Goal: Find specific page/section: Find specific page/section

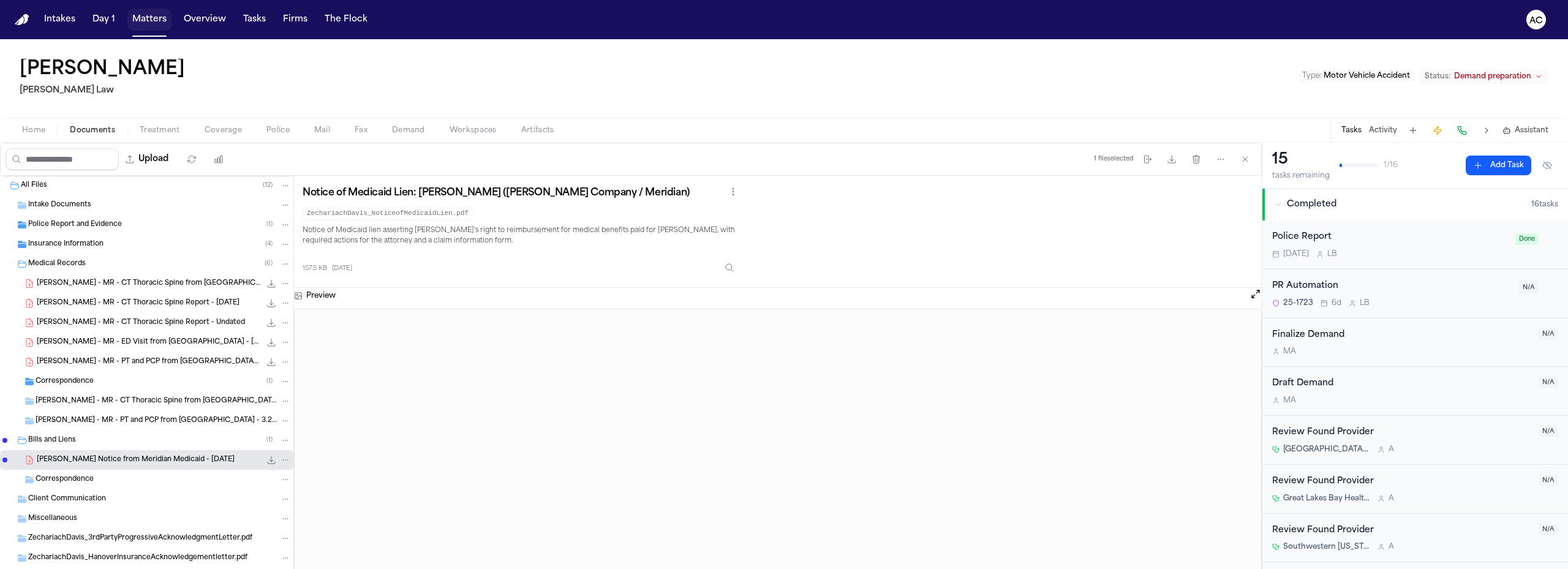
click at [148, 24] on button "Matters" at bounding box center [149, 19] width 44 height 22
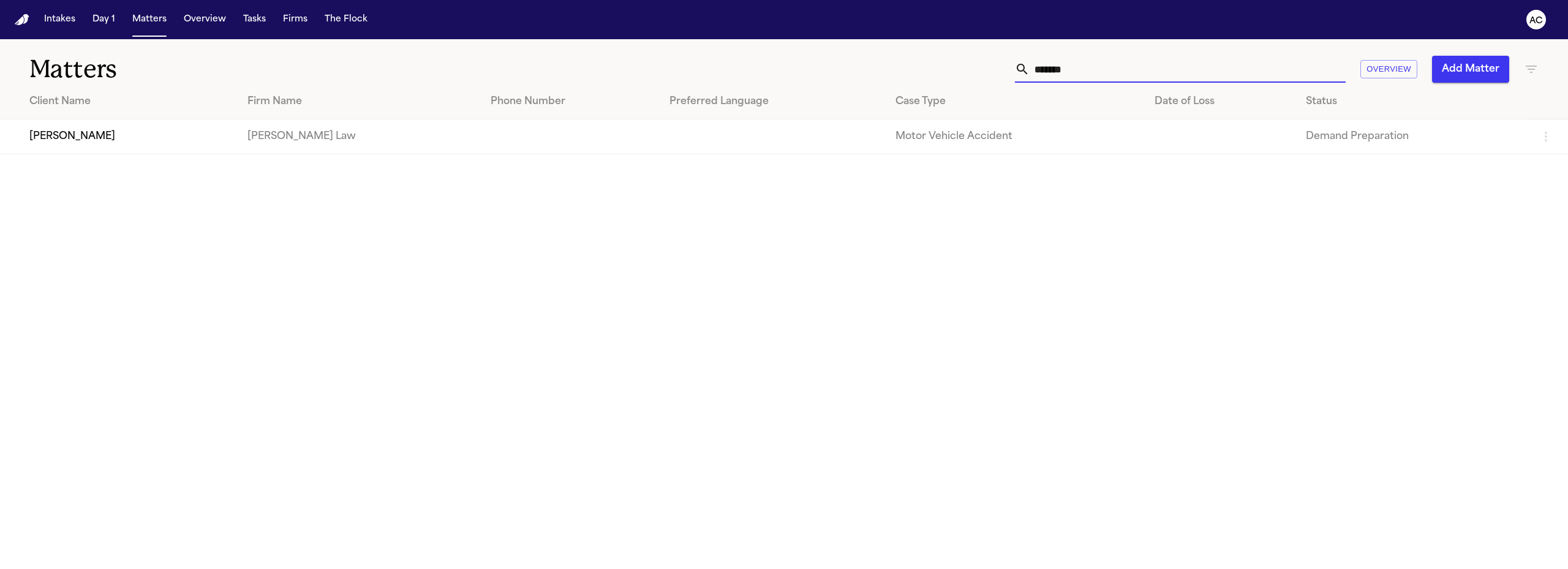
drag, startPoint x: 1114, startPoint y: 59, endPoint x: 927, endPoint y: 67, distance: 187.2
click at [930, 69] on div "******* Overview Add Matter" at bounding box center [1012, 69] width 1053 height 27
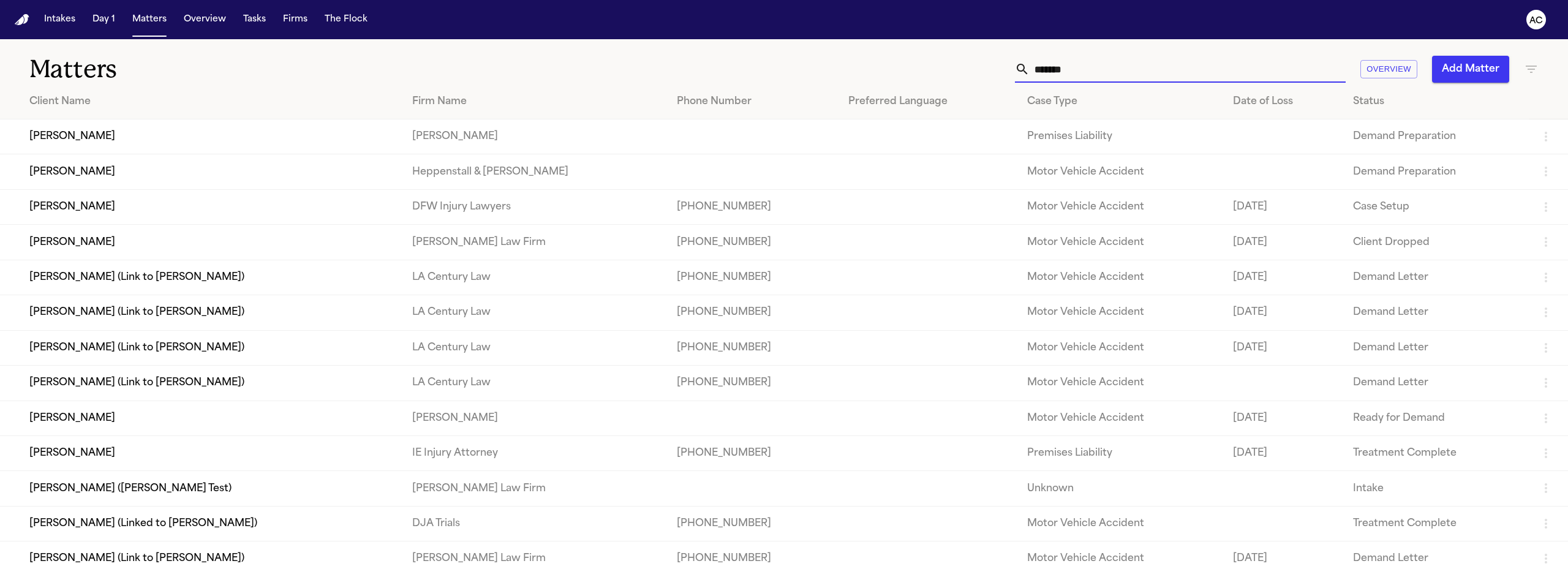
type input "*******"
click at [54, 133] on td "[PERSON_NAME]" at bounding box center [201, 137] width 402 height 35
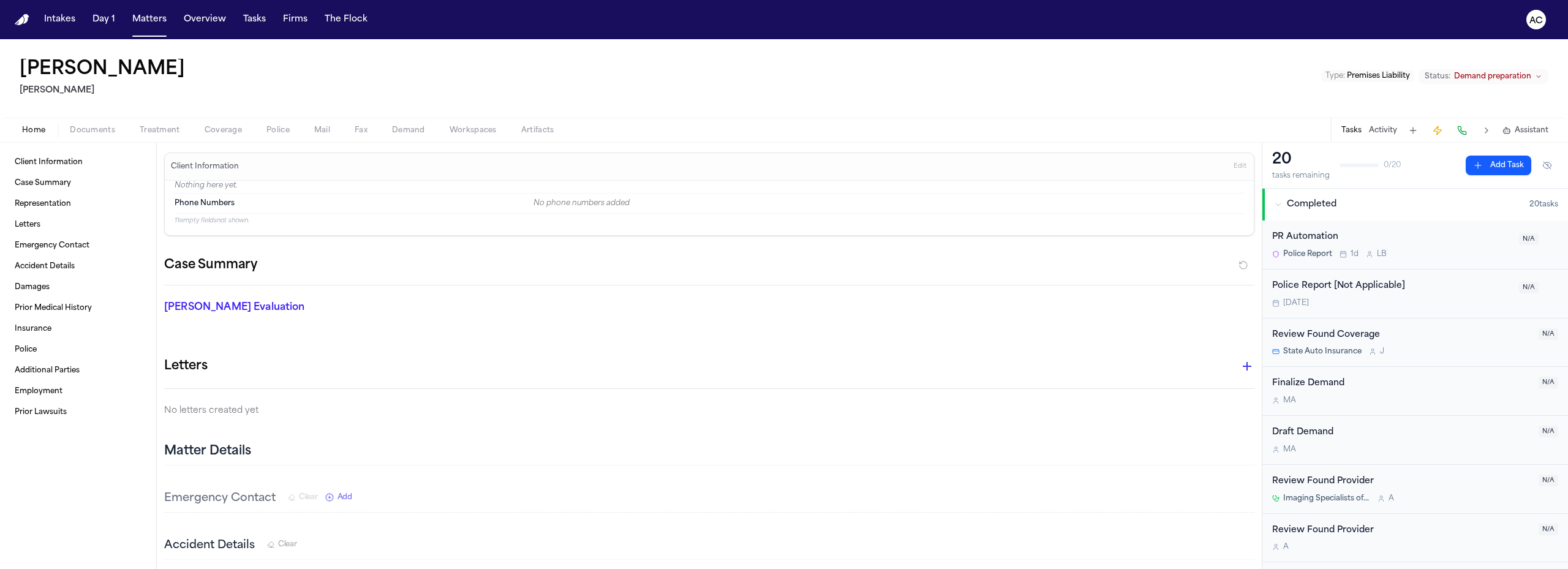
click at [488, 127] on span "Workspaces" at bounding box center [473, 131] width 47 height 10
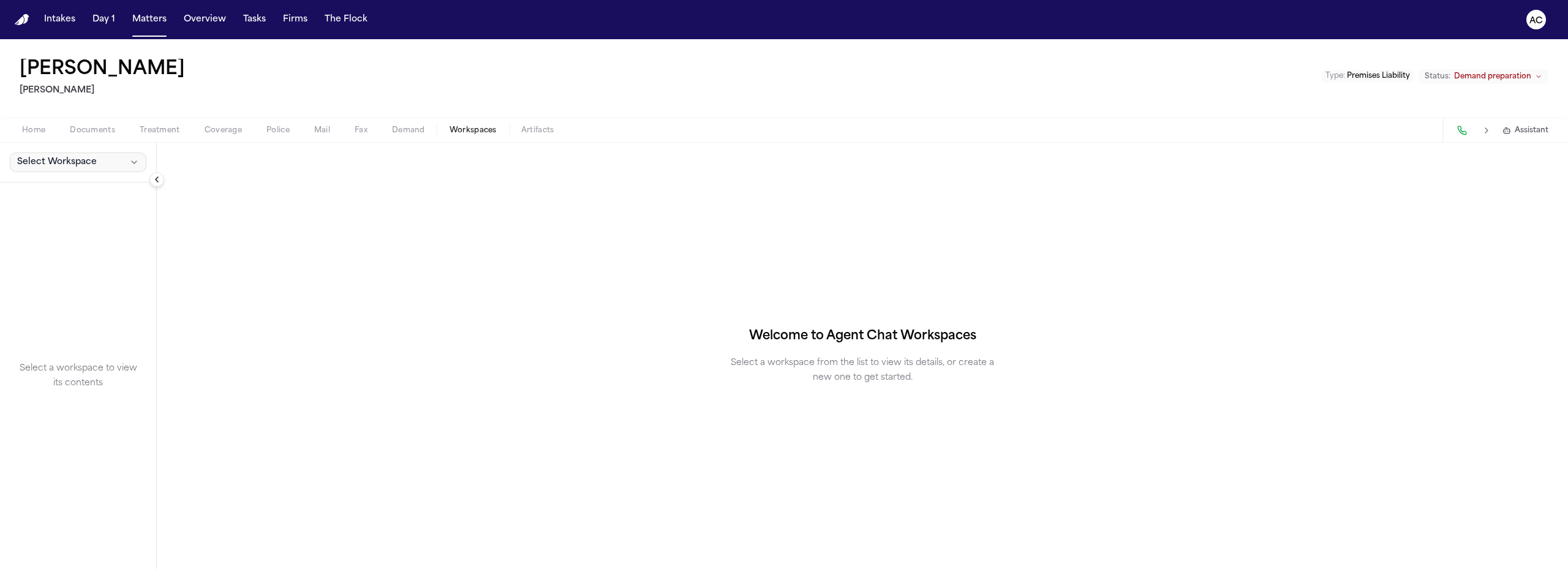
click at [112, 164] on button "Select Workspace" at bounding box center [78, 162] width 137 height 19
click at [422, 133] on div "[PERSON_NAME] Yanni Law Type : Premises Liability Status: Demand preparation Ho…" at bounding box center [784, 304] width 1568 height 530
click at [400, 128] on span "Demand" at bounding box center [408, 131] width 33 height 10
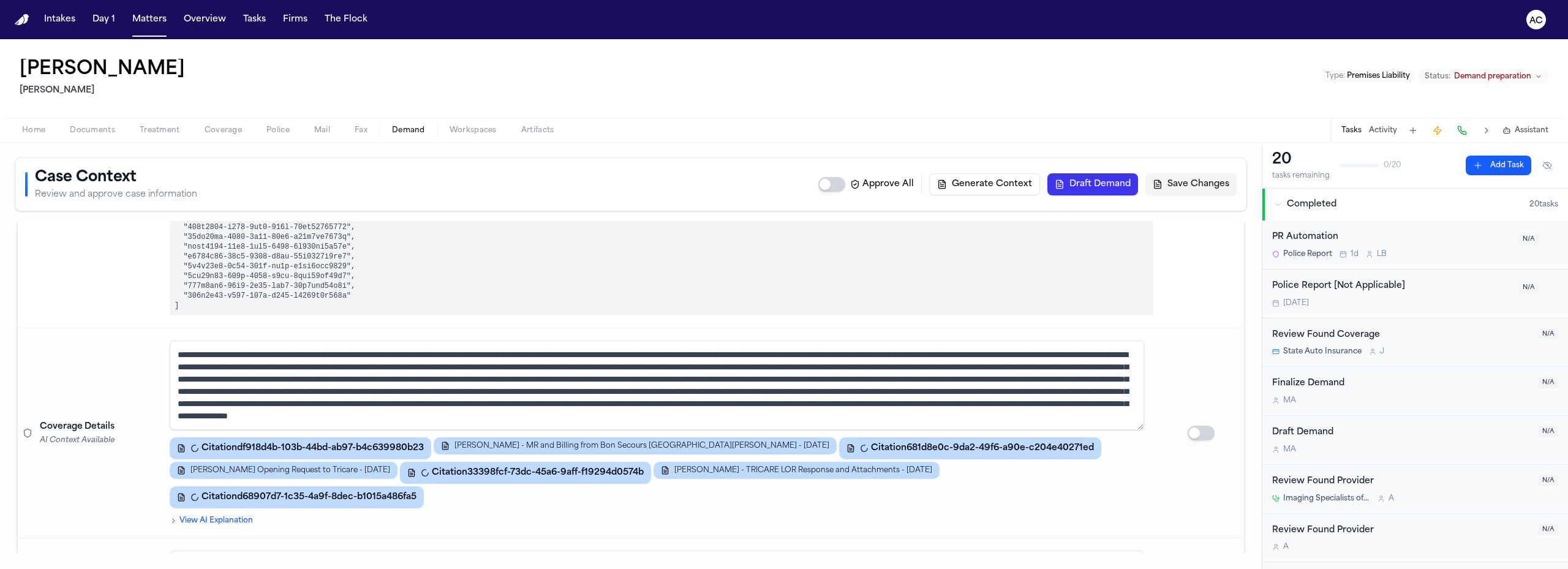
scroll to position [24, 0]
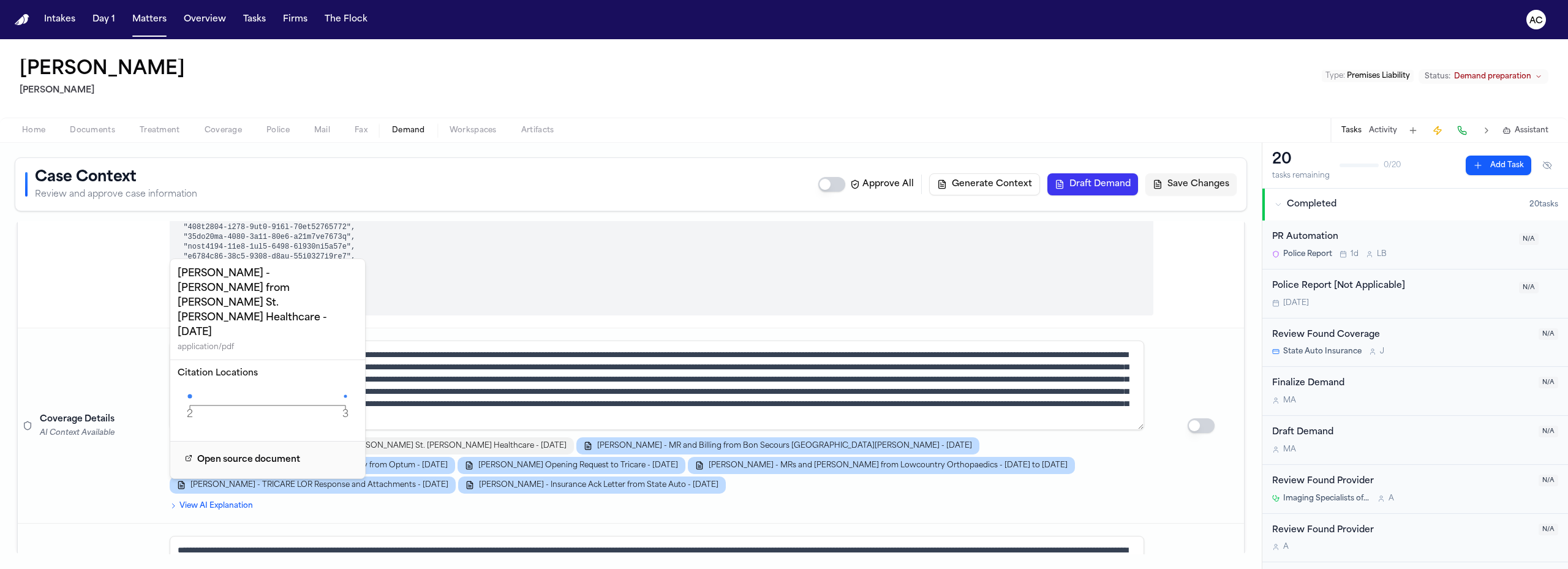
click at [376, 453] on button "[PERSON_NAME] - [PERSON_NAME] from [PERSON_NAME] St. [PERSON_NAME] Healthcare -…" at bounding box center [371, 446] width 404 height 17
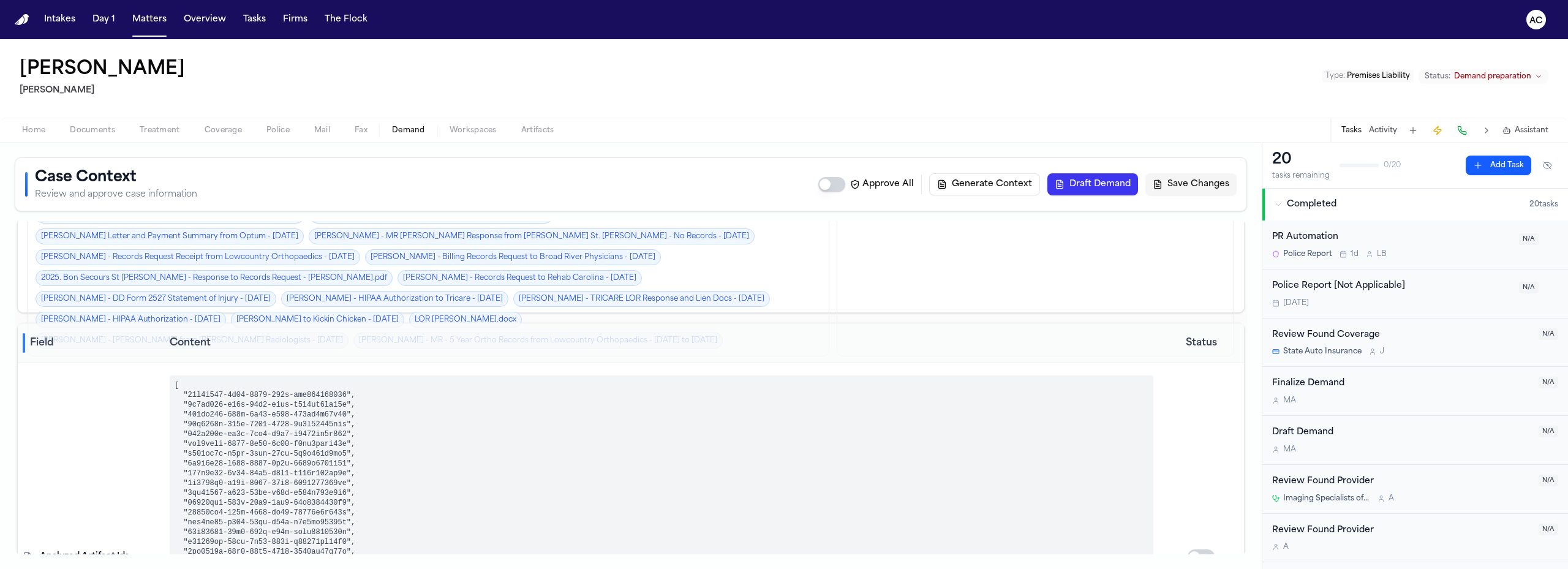
scroll to position [0, 0]
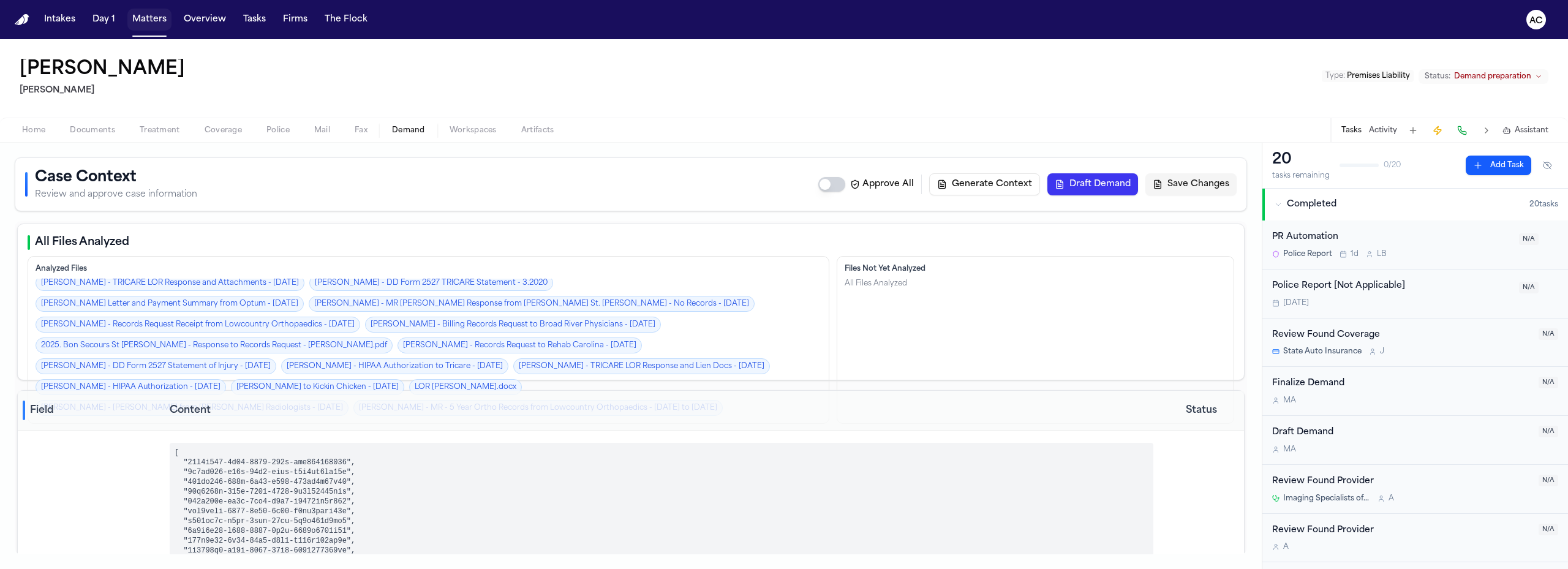
click at [153, 18] on button "Matters" at bounding box center [149, 19] width 44 height 22
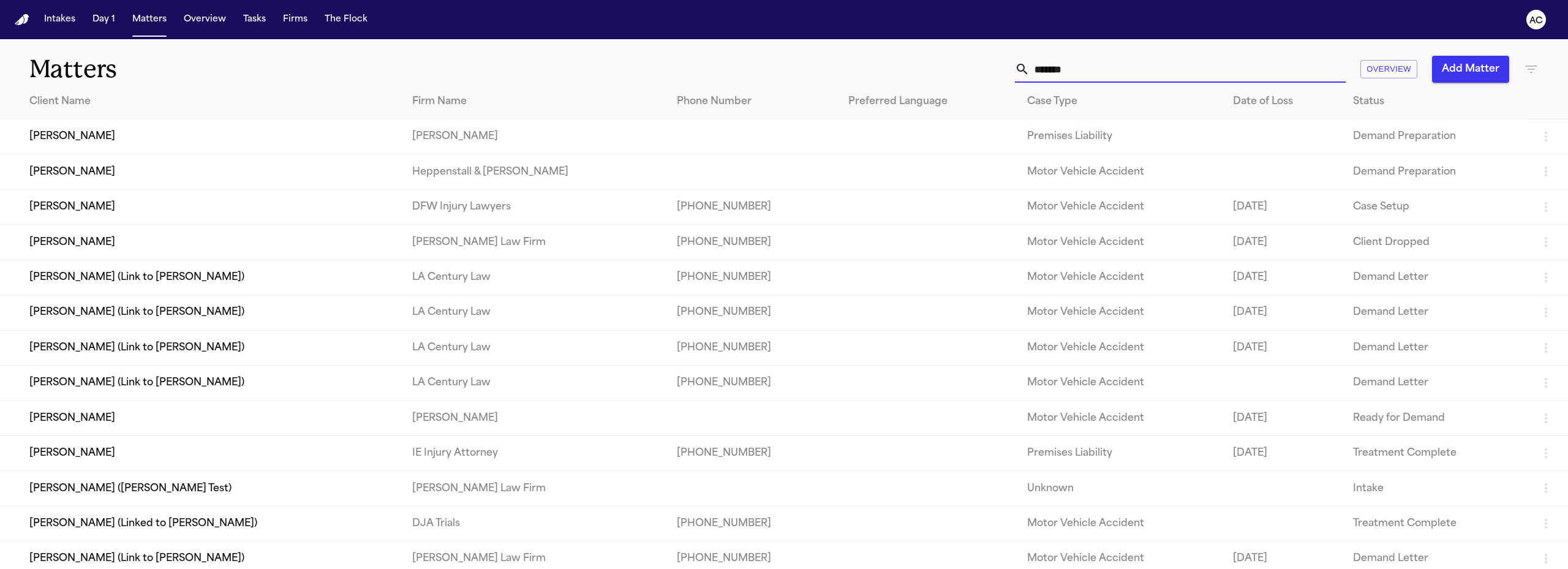
drag, startPoint x: 1086, startPoint y: 67, endPoint x: 895, endPoint y: 44, distance: 192.4
click at [904, 49] on div "Matters ******* Overview Add Matter" at bounding box center [784, 62] width 1568 height 45
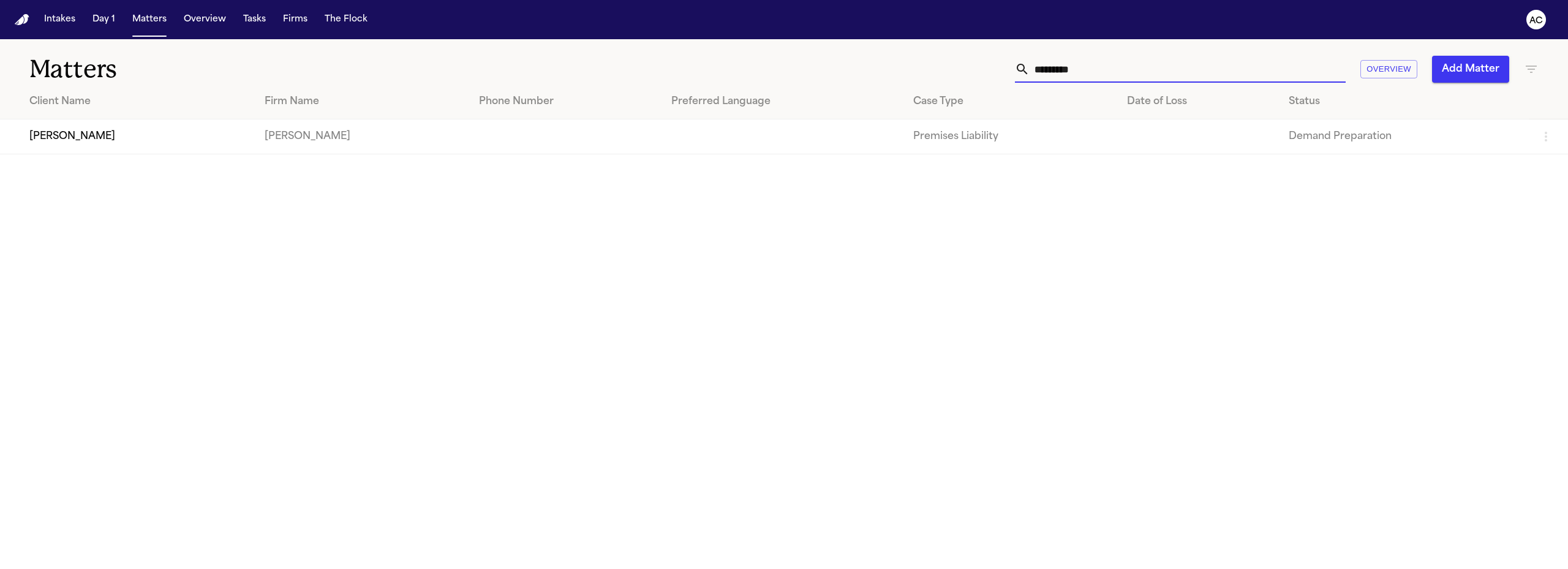
type input "*********"
drag, startPoint x: 104, startPoint y: 141, endPoint x: 96, endPoint y: 141, distance: 8.0
click at [96, 141] on td "[PERSON_NAME]" at bounding box center [127, 137] width 255 height 35
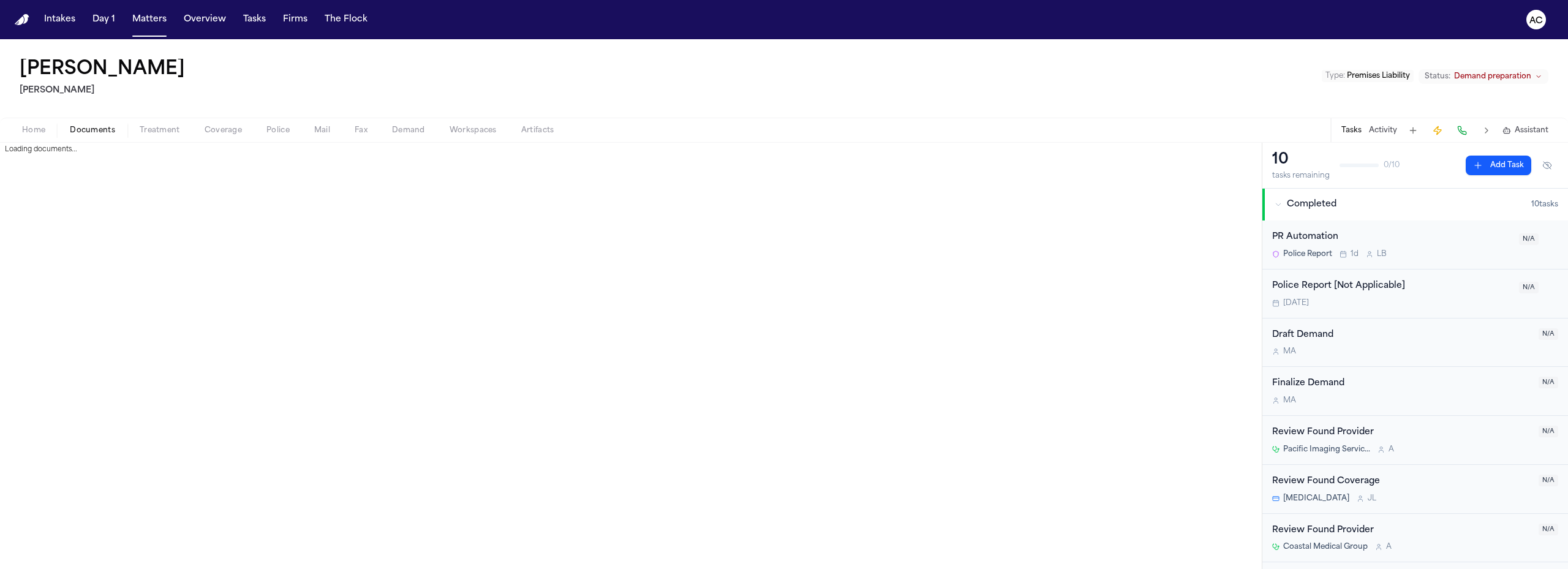
click at [107, 132] on span "Documents" at bounding box center [92, 131] width 45 height 10
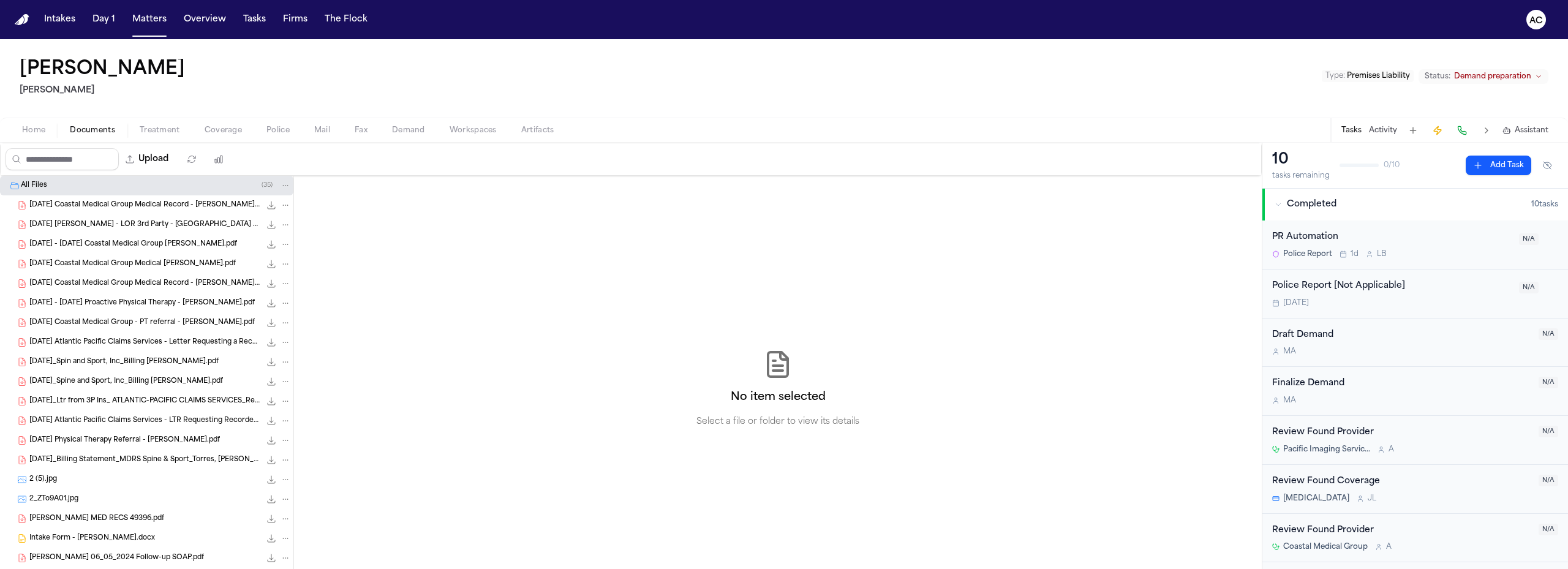
click at [417, 137] on div "Home Documents Treatment Coverage Police Mail Fax Demand Workspaces Artifacts T…" at bounding box center [784, 129] width 1568 height 24
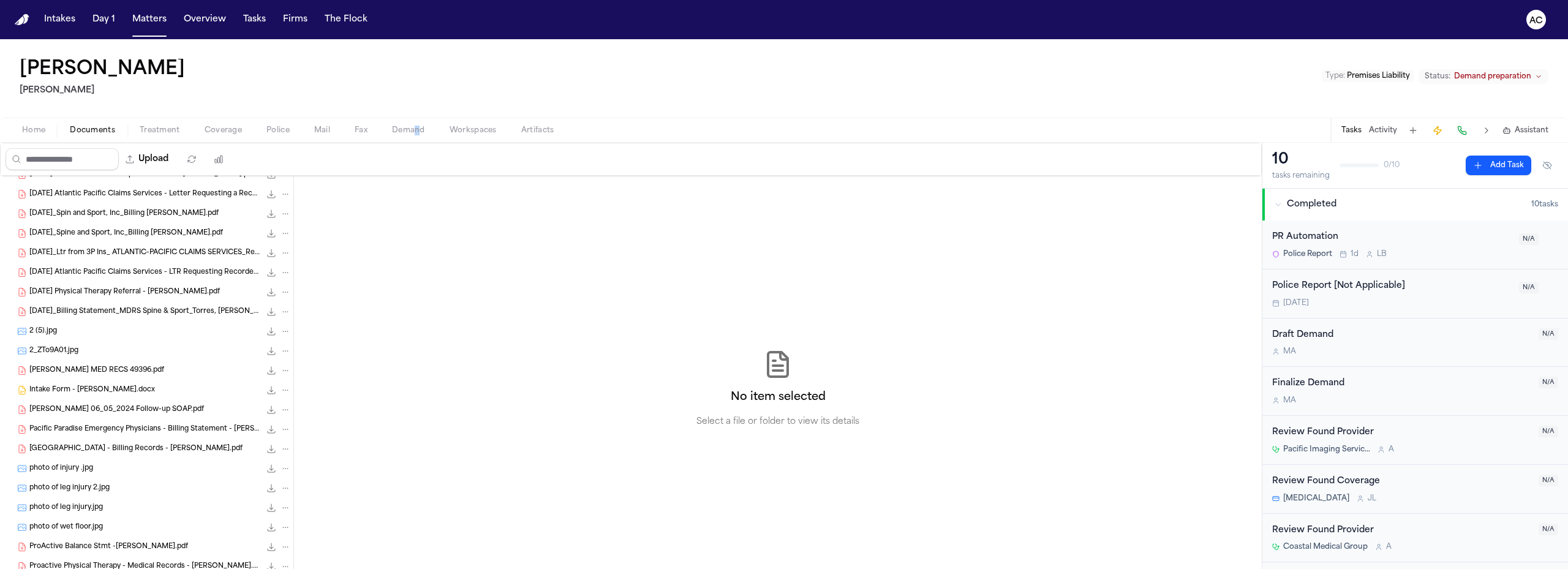
scroll to position [245, 0]
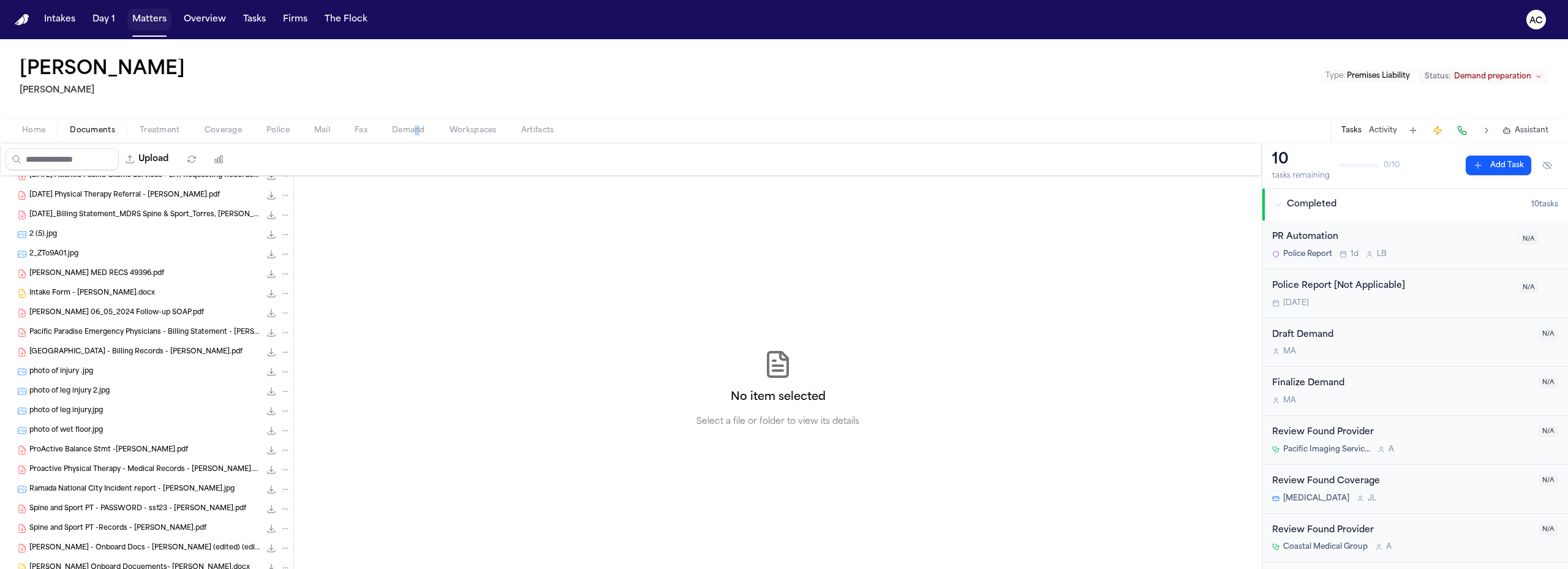
click at [158, 22] on button "Matters" at bounding box center [149, 19] width 44 height 22
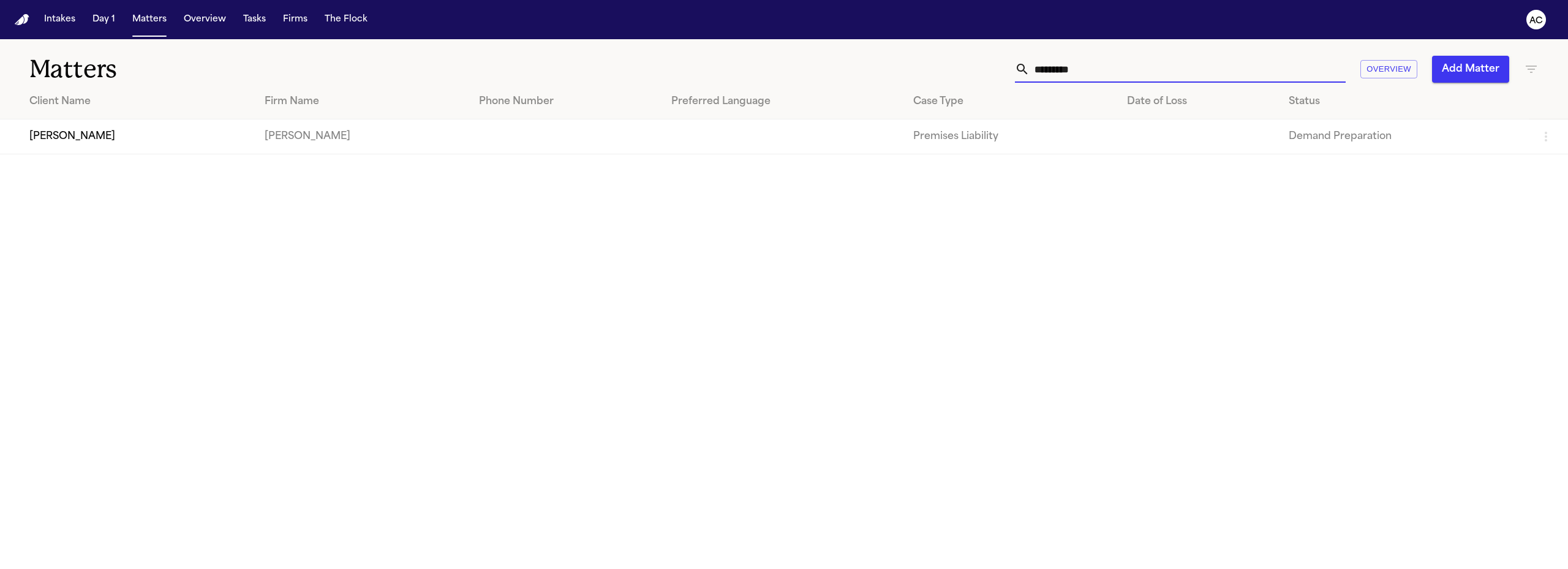
drag, startPoint x: 1095, startPoint y: 71, endPoint x: 988, endPoint y: 72, distance: 107.0
click at [988, 72] on div "********* Overview Add Matter" at bounding box center [1012, 69] width 1053 height 27
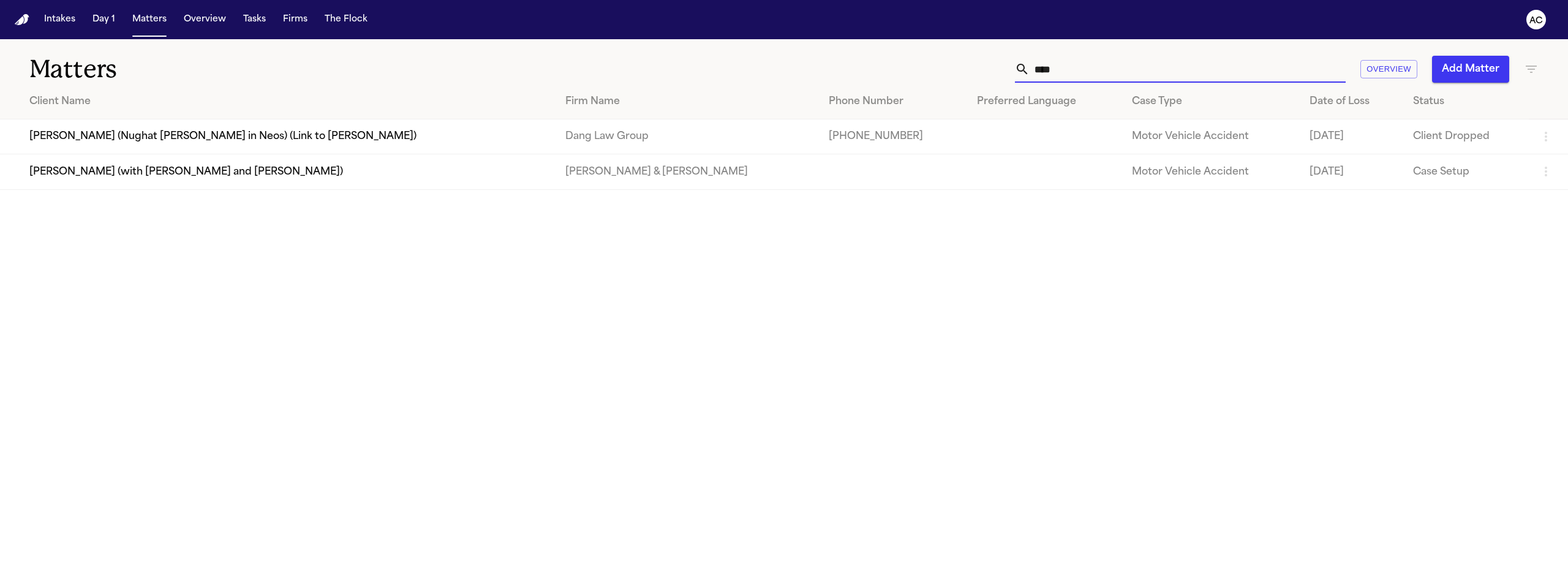
drag, startPoint x: 1072, startPoint y: 70, endPoint x: 1059, endPoint y: 71, distance: 13.0
click at [1035, 70] on input "****" at bounding box center [1187, 69] width 316 height 27
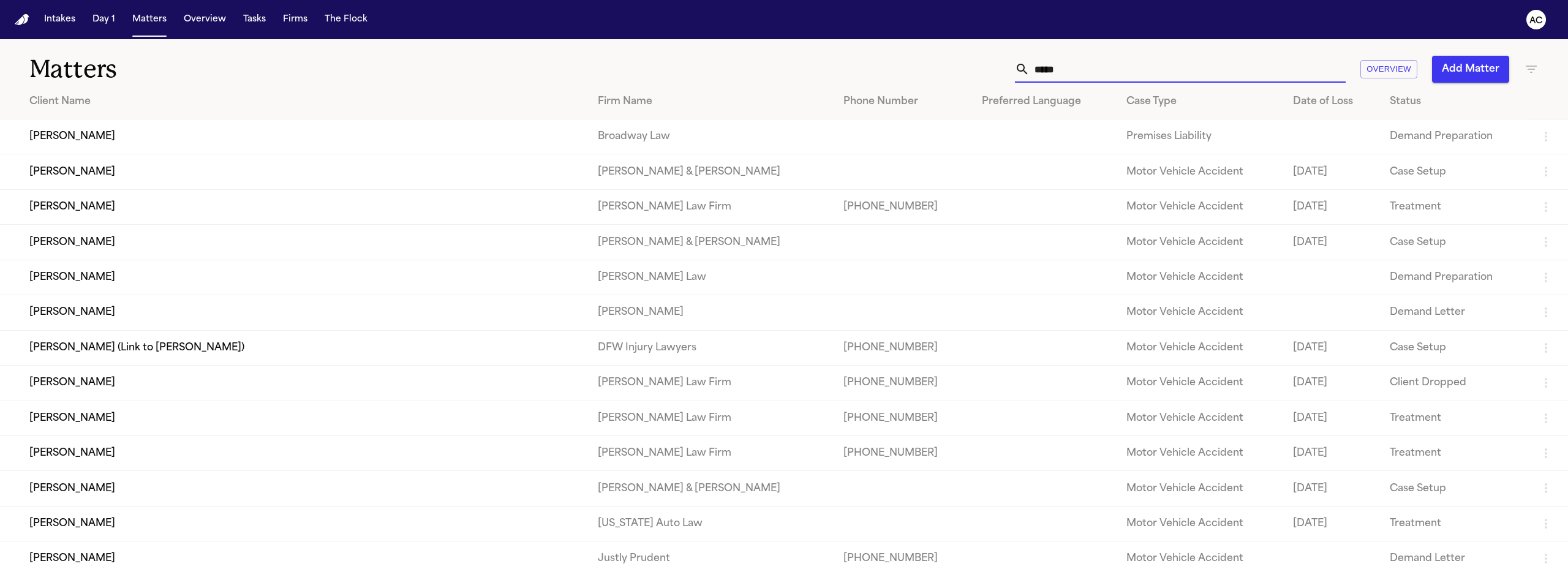
type input "******"
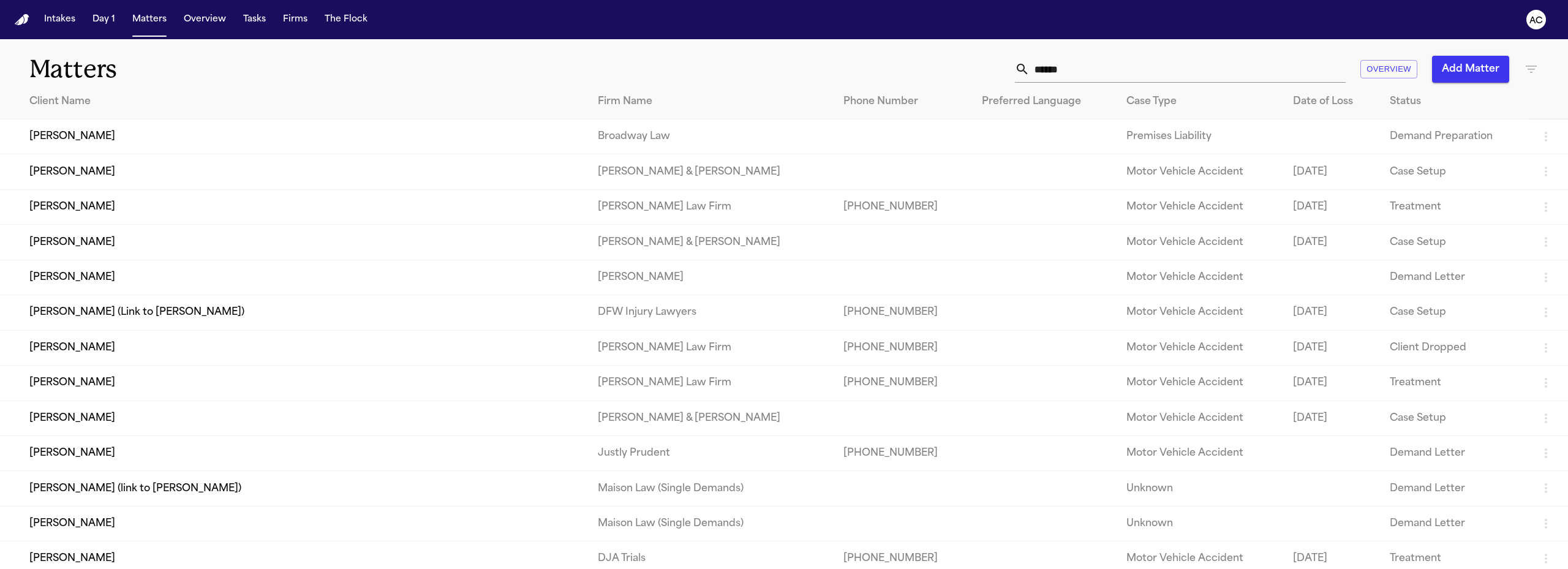
click at [82, 139] on td "[PERSON_NAME]" at bounding box center [293, 137] width 588 height 35
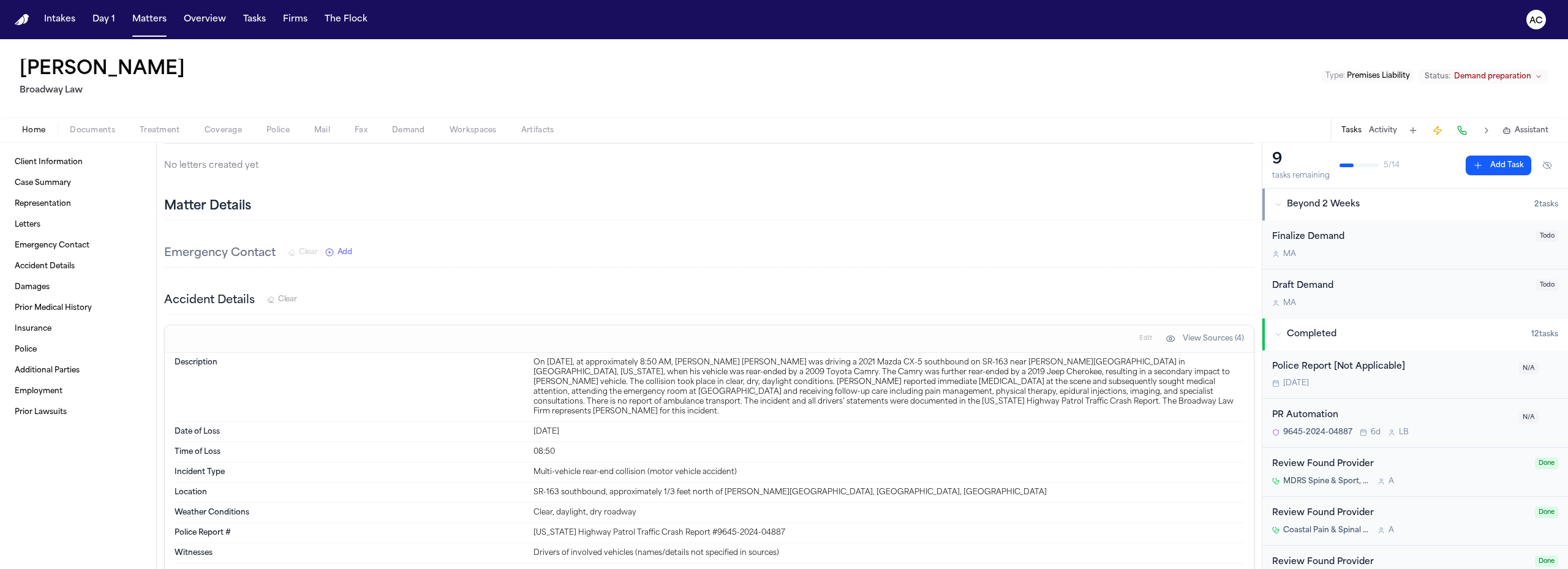
scroll to position [306, 0]
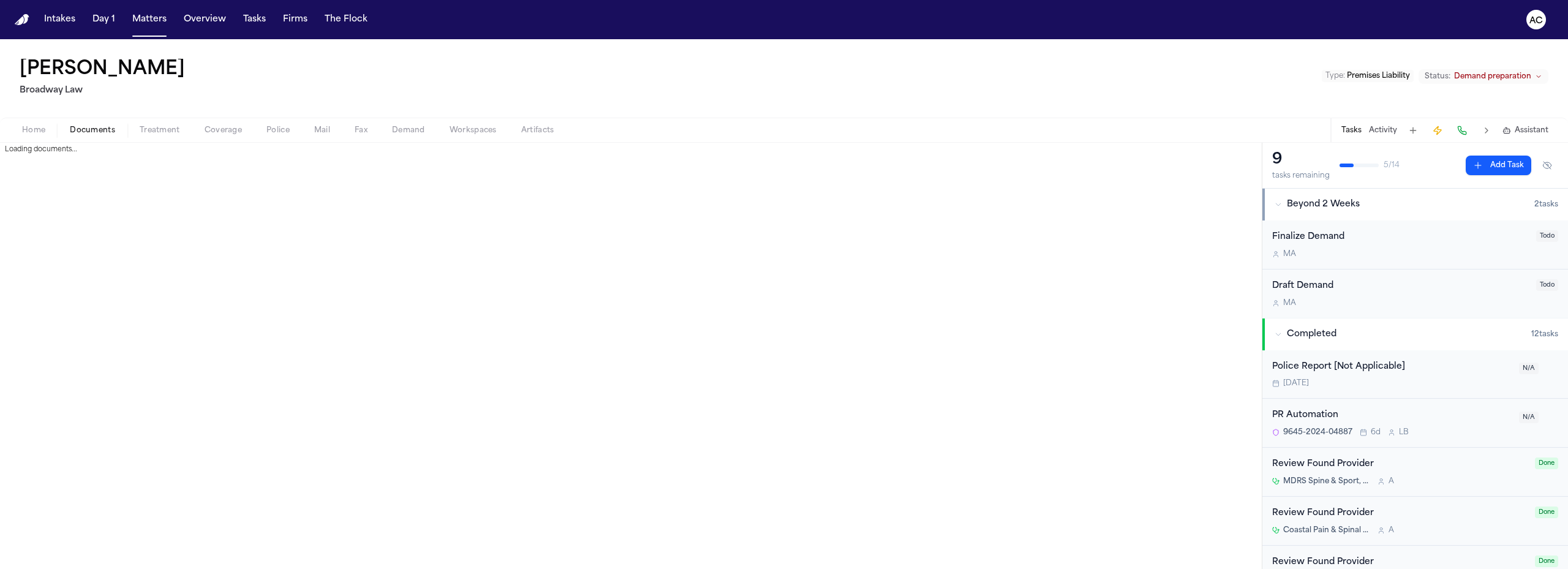
click at [86, 130] on span "Documents" at bounding box center [92, 131] width 45 height 10
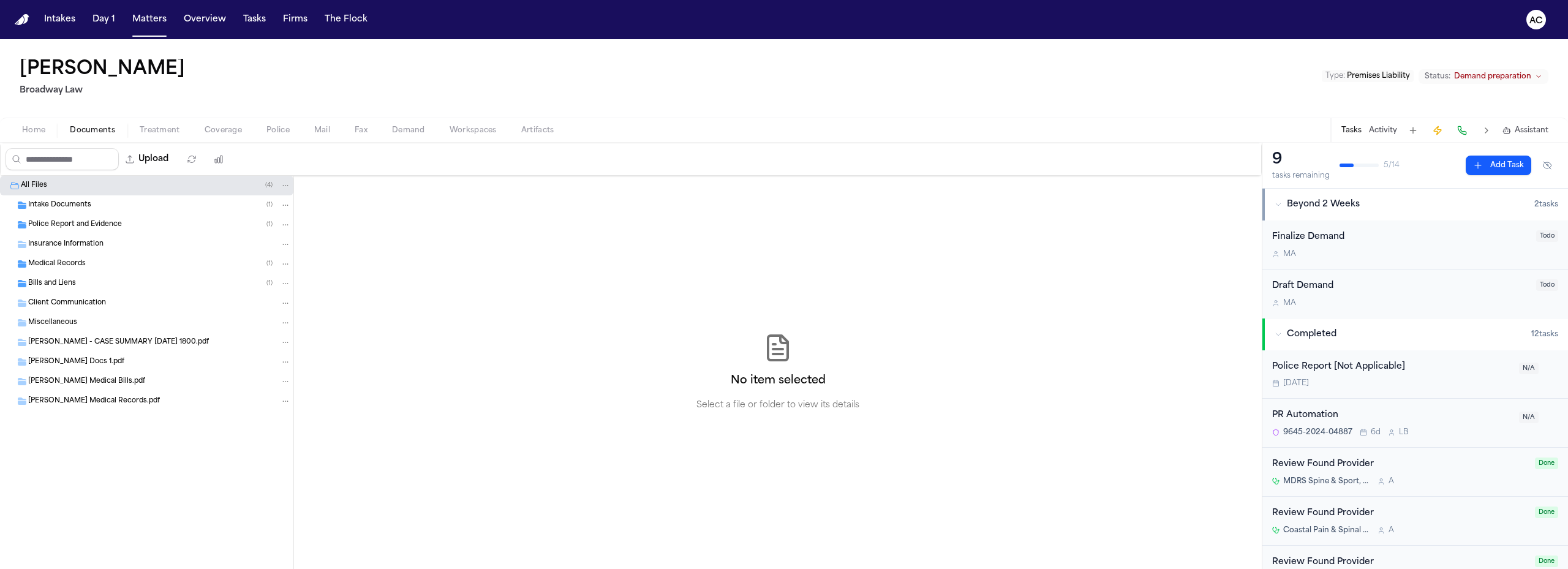
click at [65, 262] on span "Medical Records" at bounding box center [57, 264] width 58 height 10
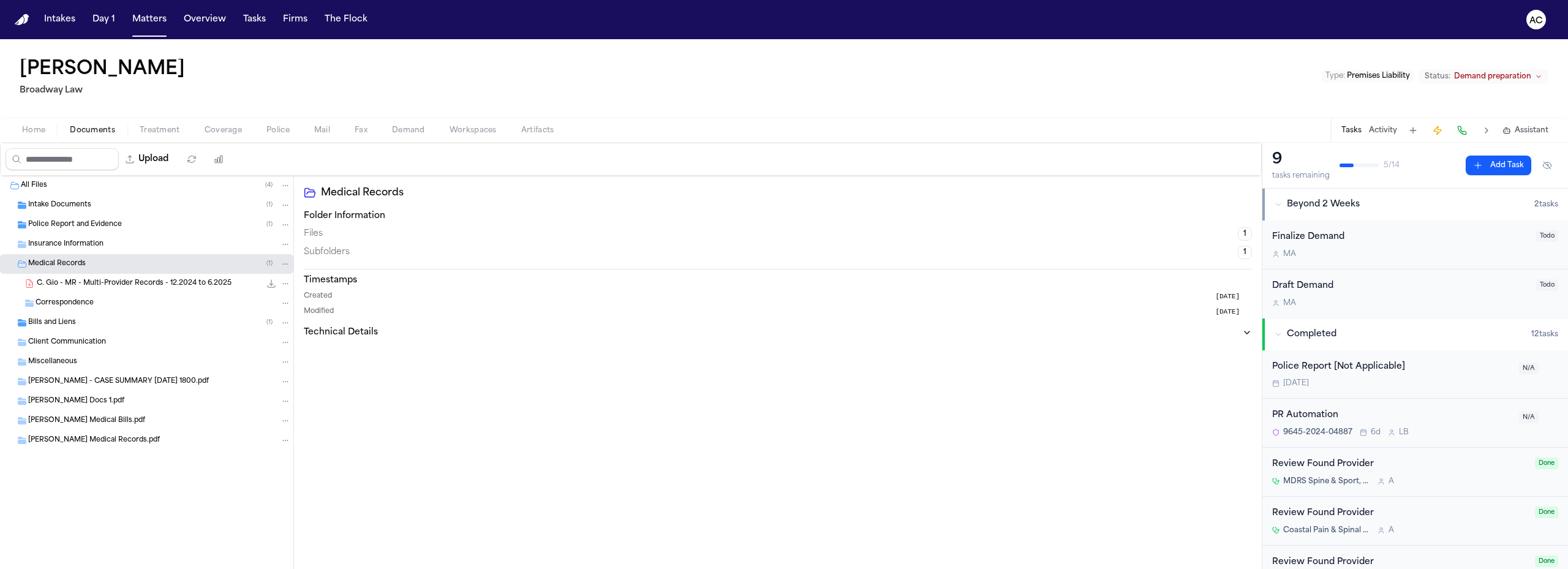
click at [78, 277] on div "C. Gio - MR - Multi-Provider Records - 12.2024 to 6.2025 11.7 MB • PDF" at bounding box center [164, 283] width 254 height 13
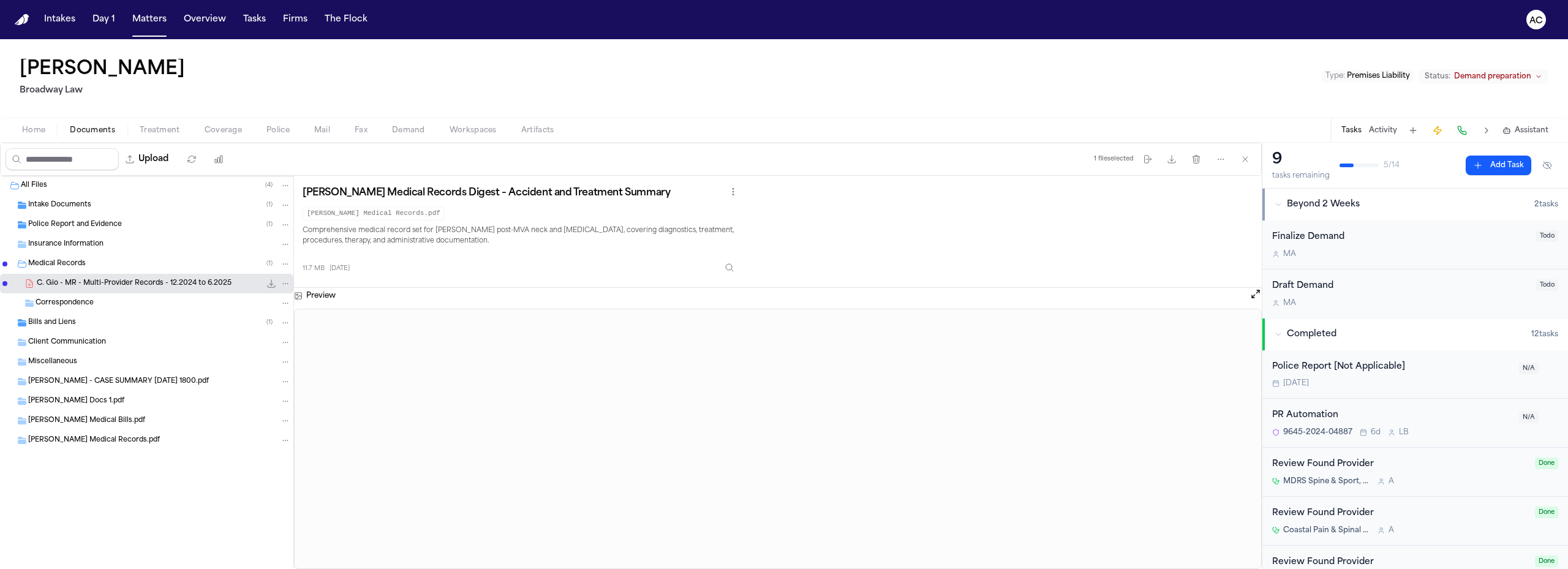
click at [58, 322] on span "Bills and Liens" at bounding box center [52, 323] width 48 height 10
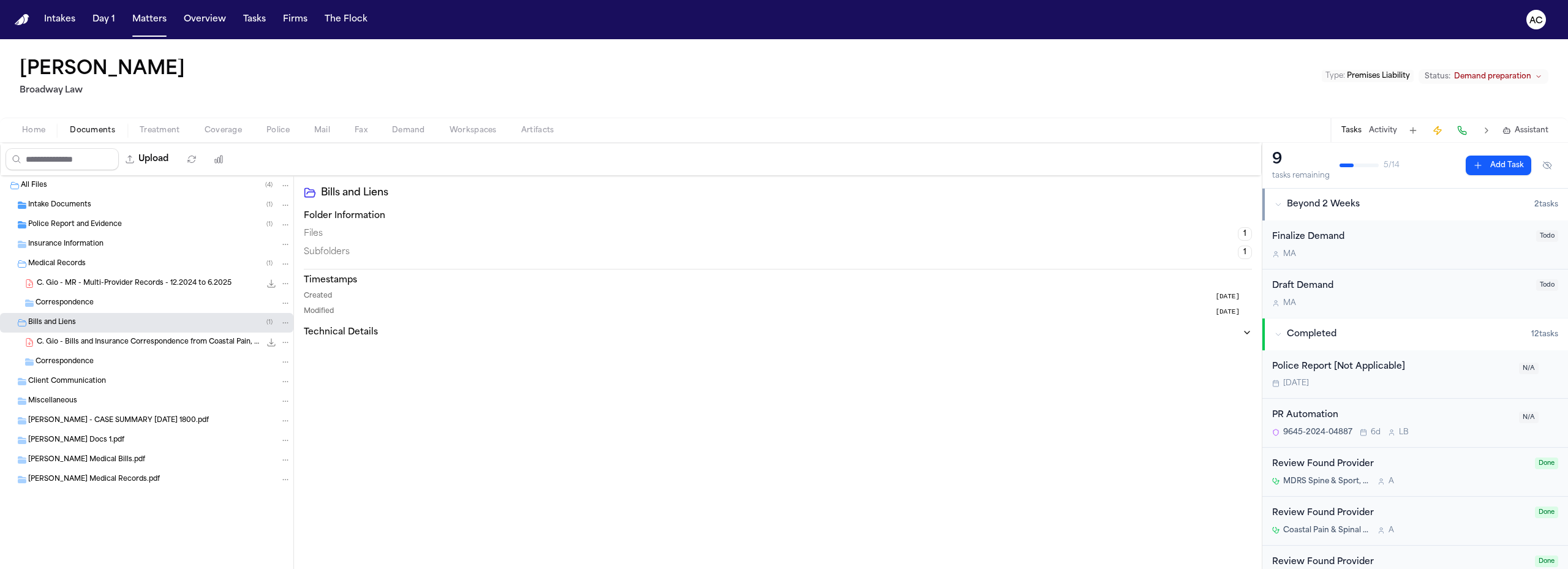
click at [79, 339] on span "C. Gio - Bills and Insurance Correspondence from Coastal Pain, MDRS Spine, [PER…" at bounding box center [148, 343] width 224 height 10
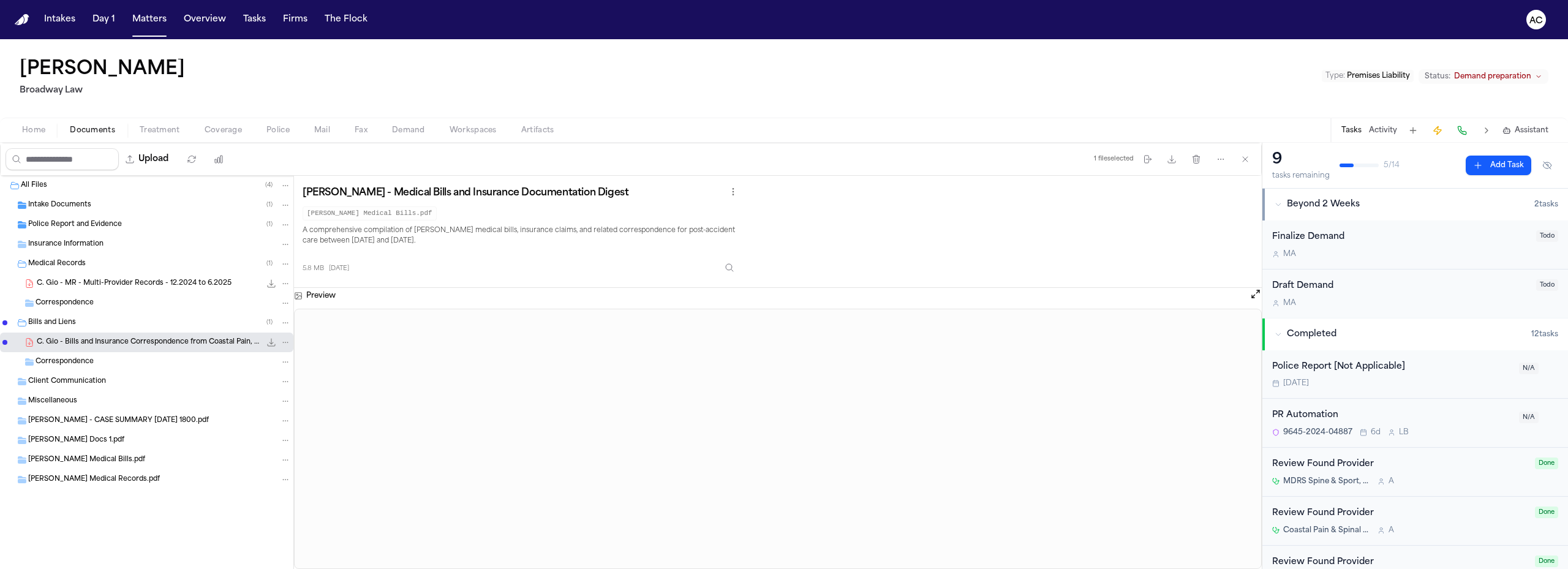
click at [54, 227] on span "Police Report and Evidence" at bounding box center [75, 225] width 94 height 10
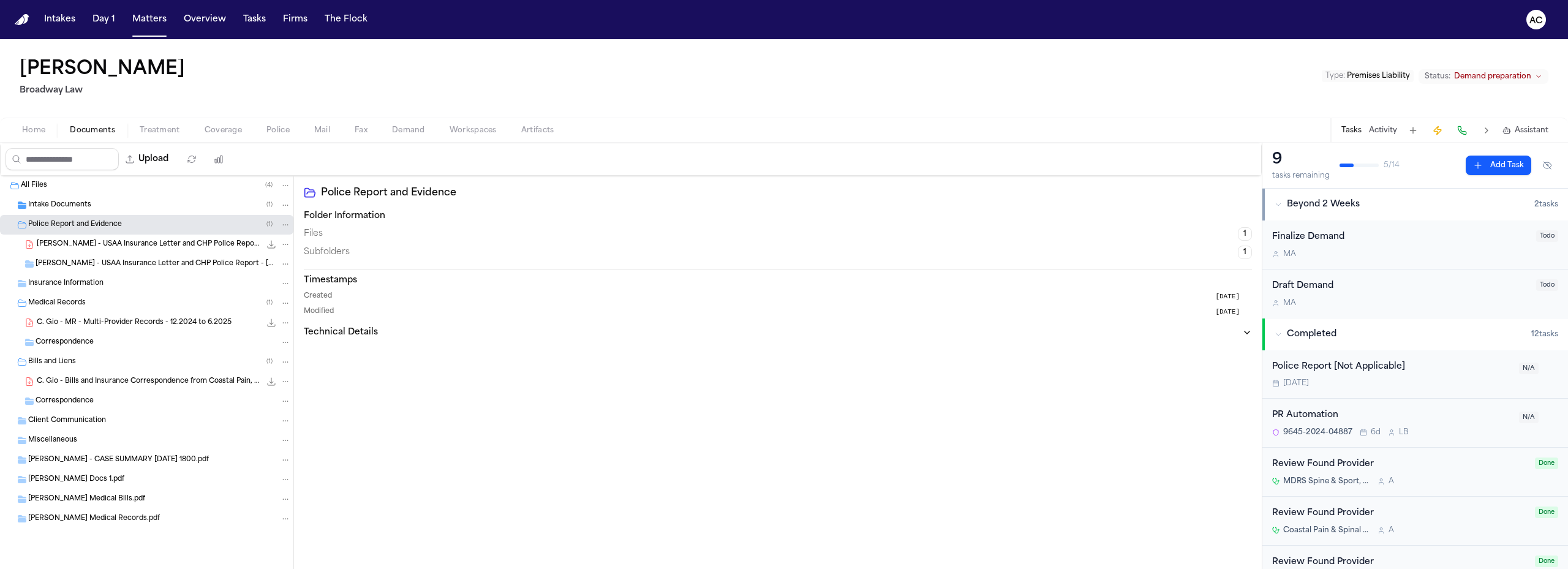
click at [124, 243] on span "[PERSON_NAME] - USAA Insurance Letter and CHP Police Report - [DATE], [DATE]" at bounding box center [148, 245] width 224 height 10
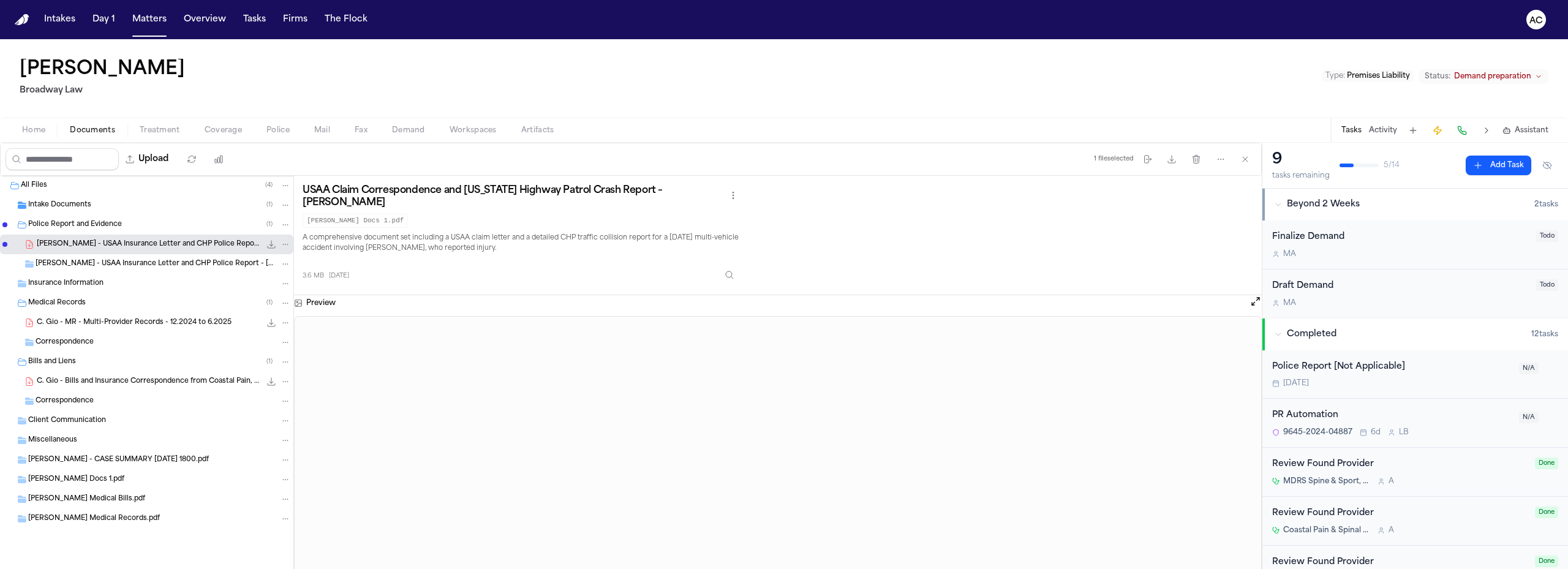
click at [133, 259] on span "[PERSON_NAME] - USAA Insurance Letter and CHP Police Report - [DATE], [DATE]" at bounding box center [156, 264] width 242 height 10
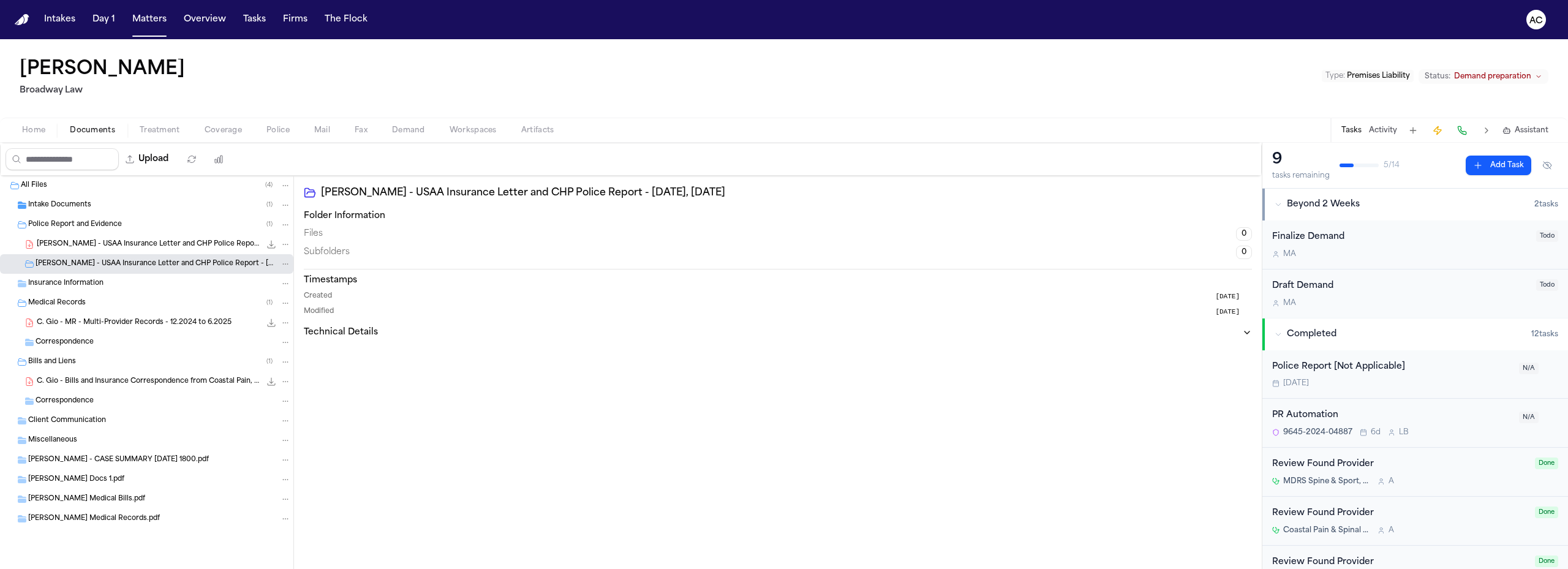
click at [95, 208] on div "Intake Documents ( 1 )" at bounding box center [159, 204] width 262 height 11
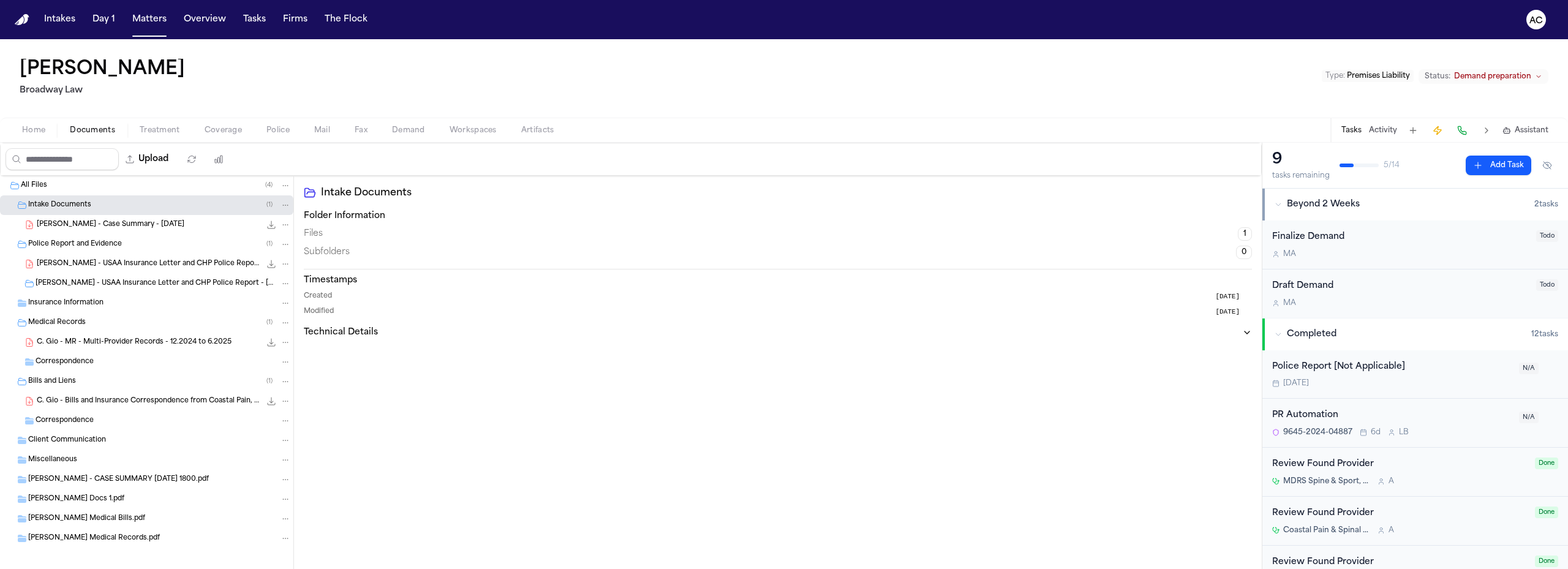
click at [115, 227] on span "[PERSON_NAME] - Case Summary - [DATE]" at bounding box center [111, 225] width 148 height 10
